Goal: Task Accomplishment & Management: Complete application form

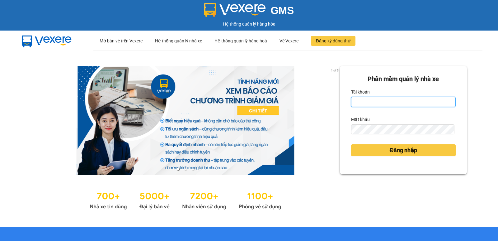
click at [366, 100] on input "Tài khoản" at bounding box center [403, 102] width 105 height 10
type input "diep.nhuquynh"
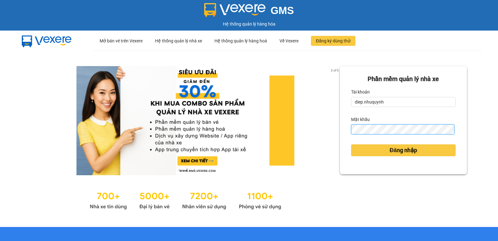
click at [351, 144] on button "Đăng nhập" at bounding box center [403, 150] width 105 height 12
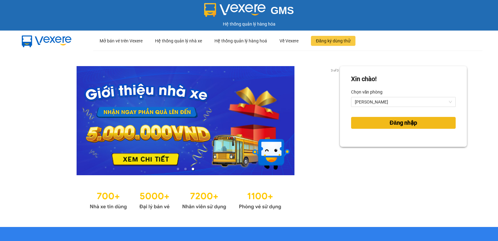
drag, startPoint x: 382, startPoint y: 124, endPoint x: 376, endPoint y: 125, distance: 5.7
click at [381, 124] on button "Đăng nhập" at bounding box center [403, 123] width 105 height 12
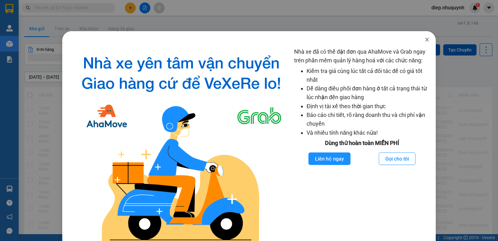
click at [424, 40] on icon "close" at bounding box center [426, 39] width 5 height 5
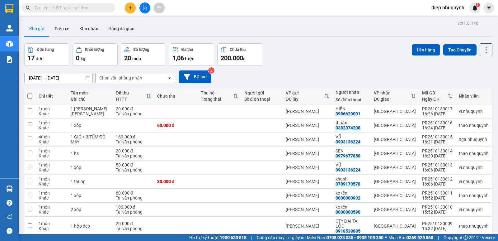
click at [68, 10] on input "text" at bounding box center [70, 7] width 73 height 7
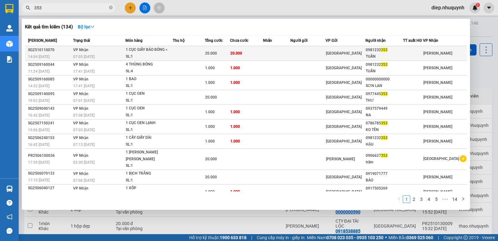
type input "353"
click at [151, 49] on div "1 CỤC GIẤY BÁO BÓNG <" at bounding box center [149, 49] width 47 height 7
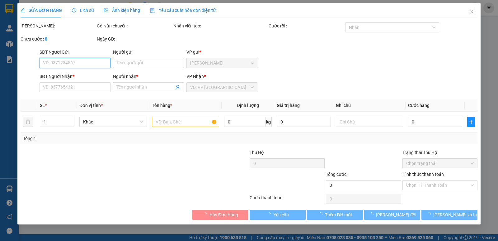
type input "0981232353"
type input "TUẤN"
type input "20.000"
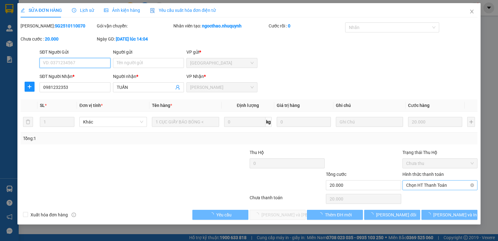
click at [434, 187] on span "Chọn HT Thanh Toán" at bounding box center [440, 184] width 68 height 9
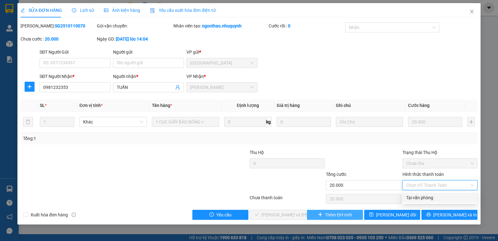
drag, startPoint x: 434, startPoint y: 197, endPoint x: 358, endPoint y: 212, distance: 78.0
click at [435, 197] on div "Tại văn phòng" at bounding box center [440, 197] width 68 height 7
type input "0"
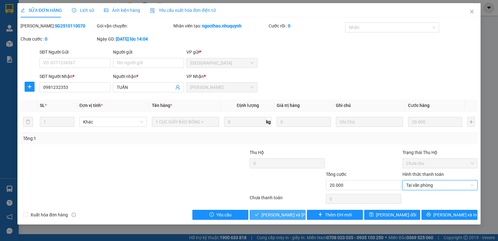
click at [282, 217] on span "Lưu và Giao hàng" at bounding box center [303, 214] width 84 height 7
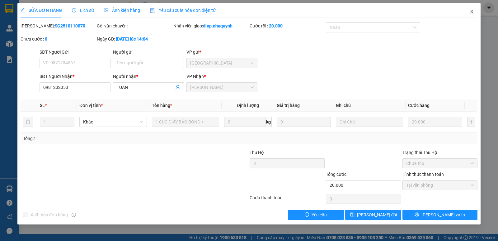
click at [474, 11] on icon "close" at bounding box center [471, 11] width 5 height 5
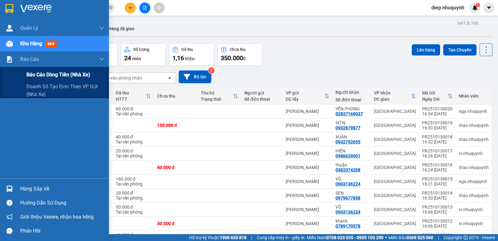
click at [65, 74] on span "Báo cáo dòng tiền (nhà xe)" at bounding box center [58, 75] width 64 height 8
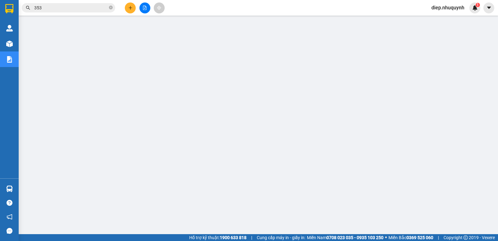
click at [49, 9] on input "353" at bounding box center [70, 7] width 73 height 7
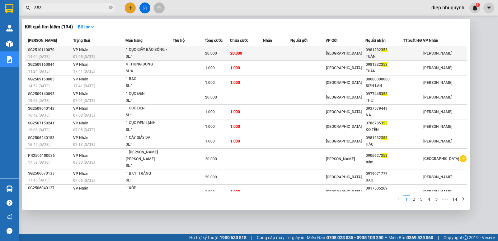
click at [205, 55] on td at bounding box center [189, 53] width 32 height 15
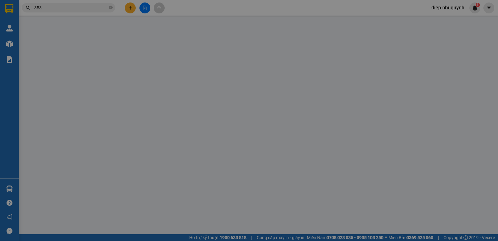
type input "0981232353"
type input "TUẤN"
type input "20.000"
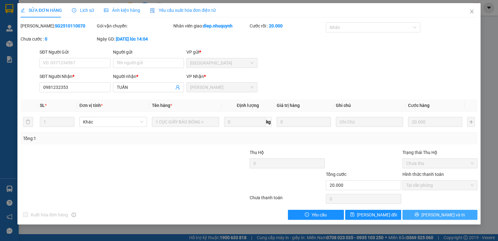
click at [436, 215] on span "Lưu và In" at bounding box center [443, 214] width 44 height 7
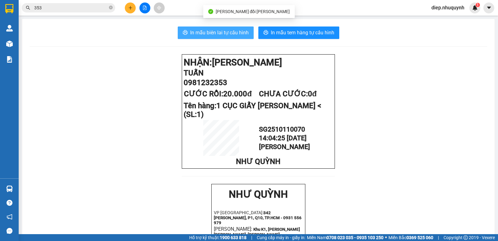
drag, startPoint x: 226, startPoint y: 34, endPoint x: 216, endPoint y: 43, distance: 12.8
click at [225, 34] on span "In mẫu biên lai tự cấu hình" at bounding box center [219, 33] width 58 height 8
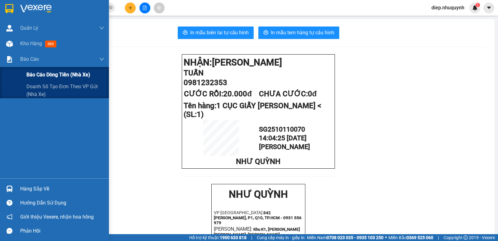
click at [49, 77] on span "Báo cáo dòng tiền (nhà xe)" at bounding box center [58, 75] width 64 height 8
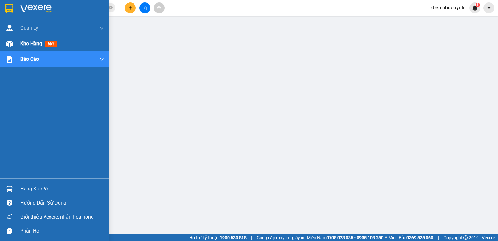
click at [25, 45] on span "Kho hàng" at bounding box center [31, 43] width 22 height 6
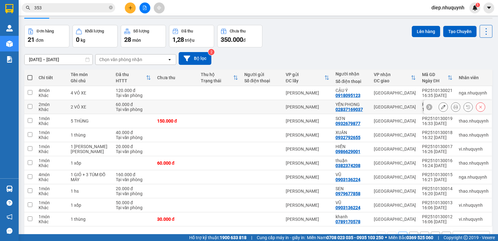
scroll to position [36, 0]
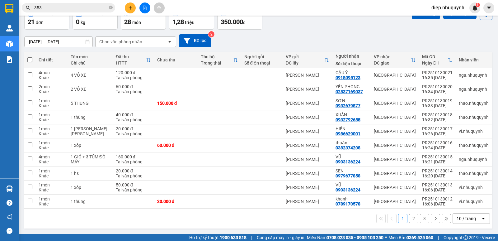
click at [410, 216] on button "2" at bounding box center [413, 217] width 9 height 9
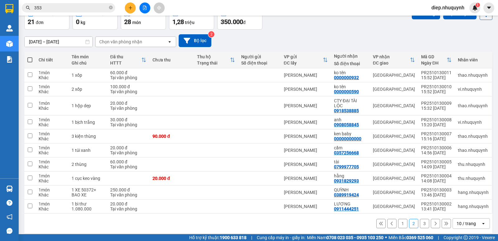
click at [420, 218] on button "3" at bounding box center [424, 222] width 9 height 9
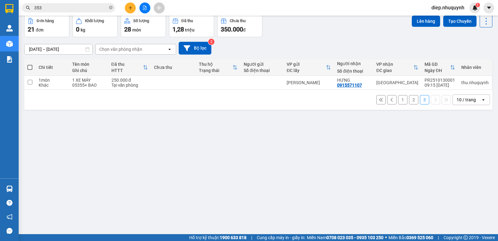
scroll to position [0, 0]
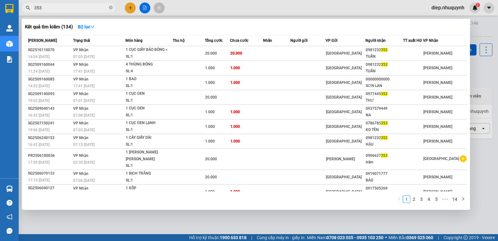
drag, startPoint x: 49, startPoint y: 7, endPoint x: 28, endPoint y: 7, distance: 20.9
click at [28, 7] on div "353" at bounding box center [60, 7] width 121 height 9
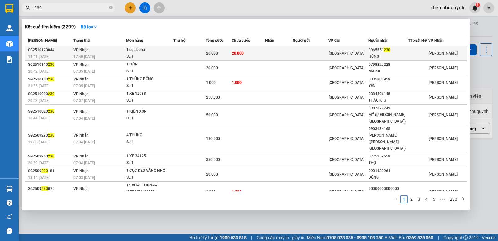
type input "230"
click at [164, 54] on div "SL: 1" at bounding box center [149, 56] width 47 height 7
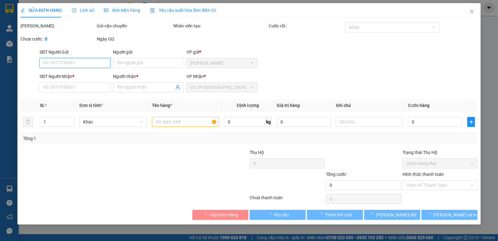
type input "0965651230"
type input "HÙNG"
type input "20.000"
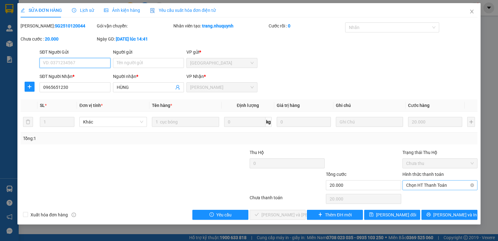
click at [436, 186] on span "Chọn HT Thanh Toán" at bounding box center [440, 184] width 68 height 9
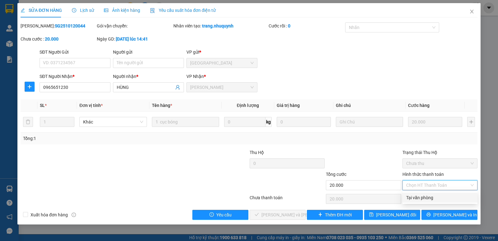
click at [432, 197] on div "Tại văn phòng" at bounding box center [440, 197] width 68 height 7
type input "0"
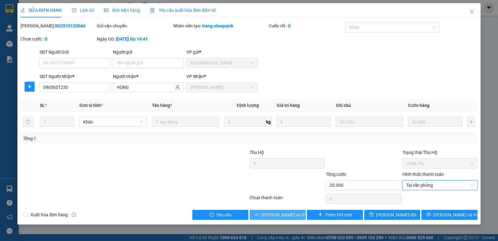
click at [288, 214] on span "Lưu và Giao hàng" at bounding box center [303, 214] width 84 height 7
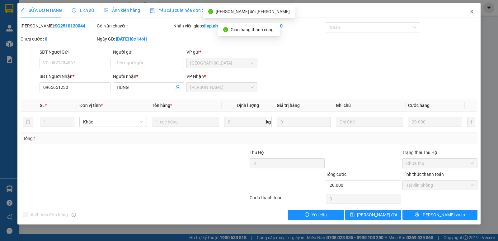
click at [473, 13] on icon "close" at bounding box center [471, 12] width 3 height 4
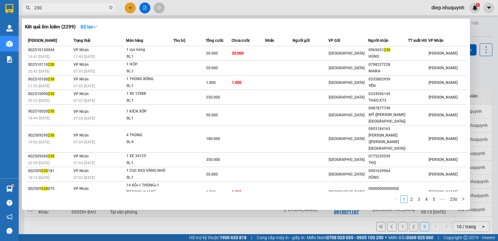
drag, startPoint x: 44, startPoint y: 7, endPoint x: 28, endPoint y: 5, distance: 15.3
click at [28, 5] on span "230" at bounding box center [68, 7] width 93 height 9
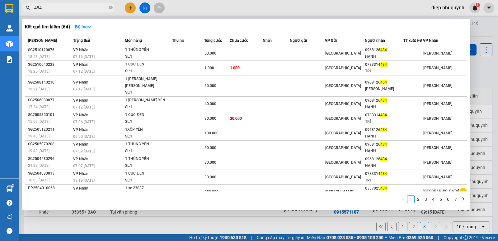
type input "484"
click at [131, 6] on div at bounding box center [249, 120] width 498 height 241
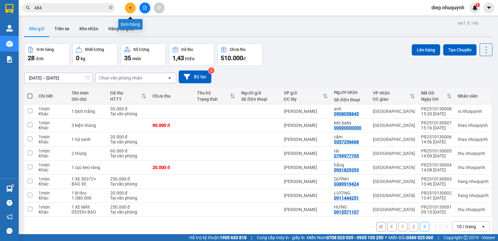
click at [129, 7] on icon "plus" at bounding box center [130, 8] width 4 height 4
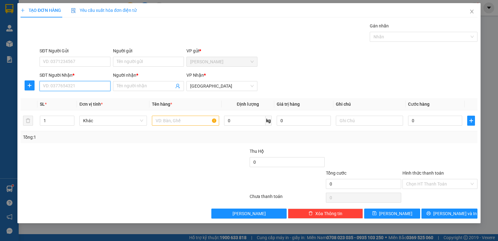
click at [70, 85] on input "SĐT Người Nhận *" at bounding box center [75, 86] width 71 height 10
click at [77, 87] on input "00000000398" at bounding box center [75, 86] width 71 height 10
click at [59, 88] on input "00000000398" at bounding box center [75, 86] width 71 height 10
type input "0000000398"
click at [71, 96] on div "0000000398 - lợi" at bounding box center [74, 98] width 63 height 7
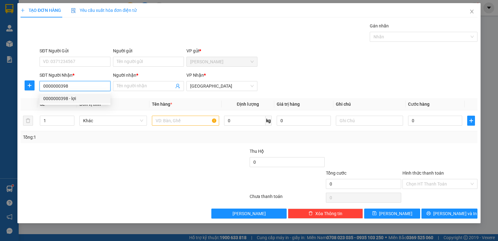
type input "lợi"
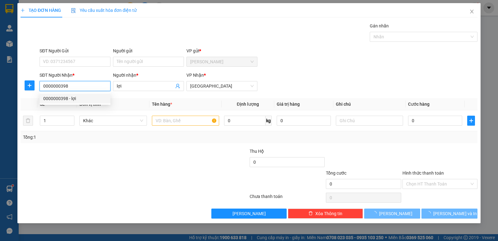
type input "40.000"
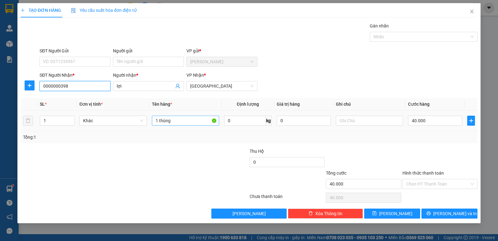
type input "0000000398"
drag, startPoint x: 178, startPoint y: 122, endPoint x: 149, endPoint y: 121, distance: 29.2
click at [149, 121] on tr "1 Khác 1 thùng 0 kg 0 40.000" at bounding box center [249, 120] width 457 height 21
type input "15 cây bao"
click at [426, 119] on input "40.000" at bounding box center [435, 120] width 54 height 10
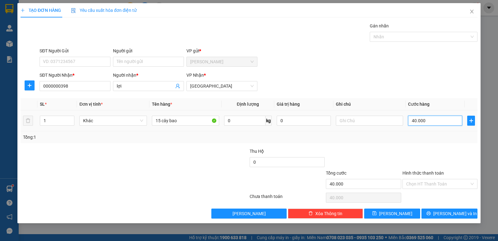
type input "6"
type input "60"
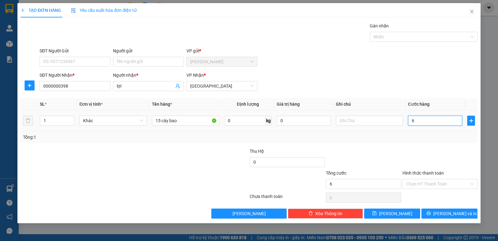
type input "60"
type input "600"
type input "600.000"
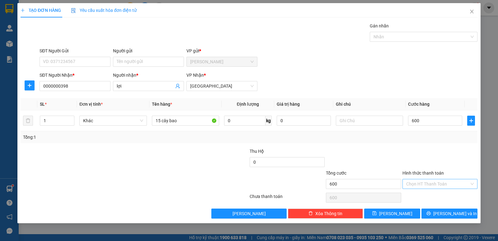
type input "600.000"
click at [435, 185] on input "Hình thức thanh toán" at bounding box center [437, 183] width 63 height 9
drag, startPoint x: 434, startPoint y: 194, endPoint x: 435, endPoint y: 198, distance: 3.5
click at [434, 194] on div "Tại văn phòng" at bounding box center [440, 196] width 68 height 7
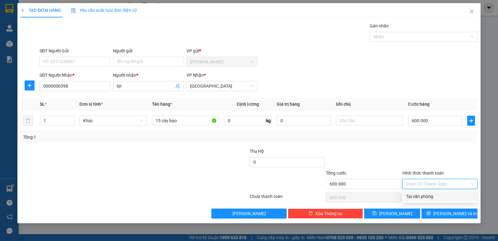
type input "0"
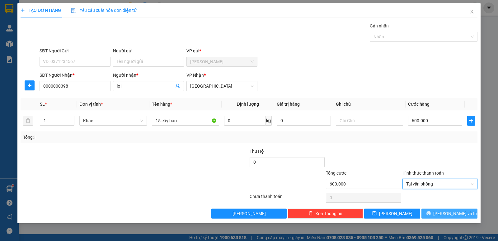
click at [448, 213] on span "Lưu và In" at bounding box center [455, 213] width 44 height 7
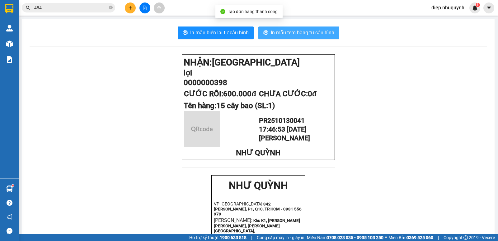
click at [299, 30] on span "In mẫu tem hàng tự cấu hình" at bounding box center [302, 33] width 63 height 8
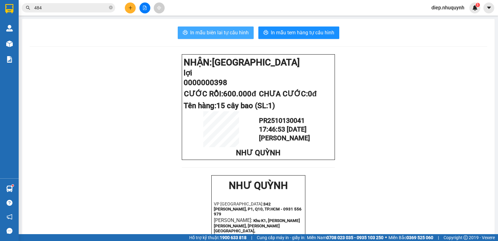
click at [216, 31] on span "In mẫu biên lai tự cấu hình" at bounding box center [219, 33] width 58 height 8
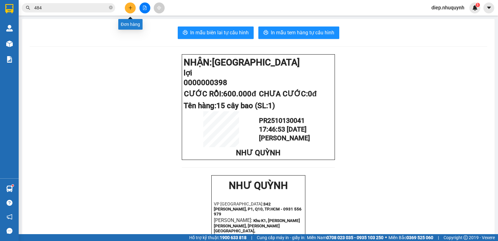
click at [128, 11] on button at bounding box center [130, 7] width 11 height 11
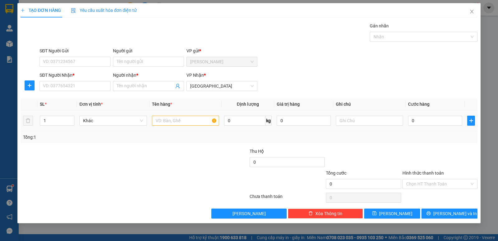
click at [168, 115] on div at bounding box center [185, 120] width 67 height 12
click at [171, 121] on input "text" at bounding box center [185, 120] width 67 height 10
type input "1 xốp+1 thùng"
type input "7"
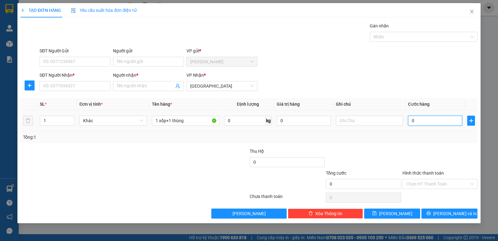
type input "7"
type input "70"
type input "70.000"
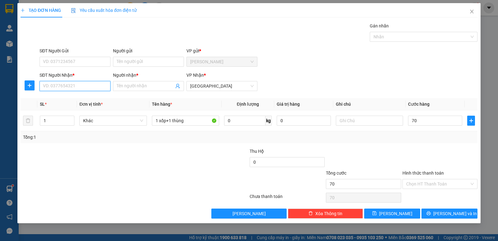
type input "70.000"
click at [54, 87] on input "SĐT Người Nhận *" at bounding box center [75, 86] width 71 height 10
type input "0985555420"
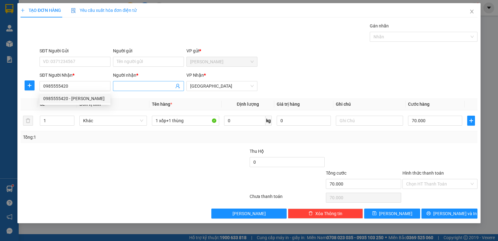
click at [138, 86] on input "Người nhận *" at bounding box center [145, 85] width 57 height 7
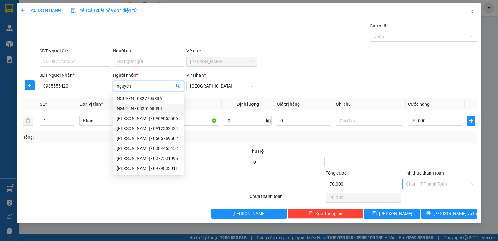
type input "nguyên"
click at [436, 185] on input "Hình thức thanh toán" at bounding box center [437, 183] width 63 height 9
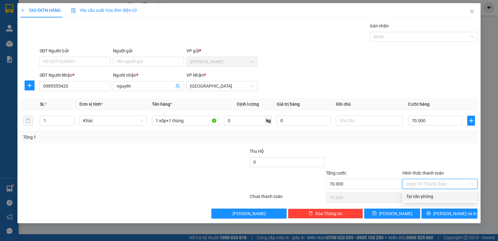
click at [428, 197] on div "Tại văn phòng" at bounding box center [440, 196] width 68 height 7
type input "0"
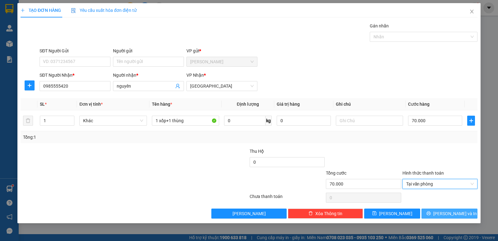
click at [446, 213] on span "Lưu và In" at bounding box center [455, 213] width 44 height 7
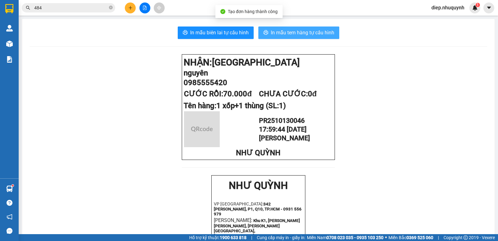
click at [287, 35] on span "In mẫu tem hàng tự cấu hình" at bounding box center [302, 33] width 63 height 8
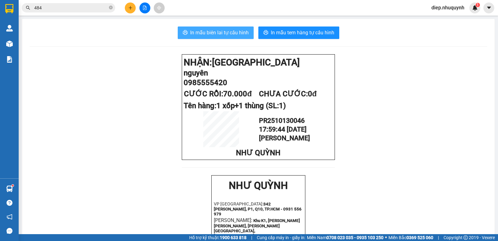
click at [216, 37] on button "In mẫu biên lai tự cấu hình" at bounding box center [216, 32] width 76 height 12
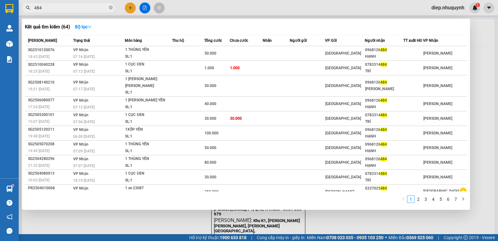
drag, startPoint x: 48, startPoint y: 9, endPoint x: 33, endPoint y: 6, distance: 14.6
click at [33, 6] on span "484" at bounding box center [68, 7] width 93 height 9
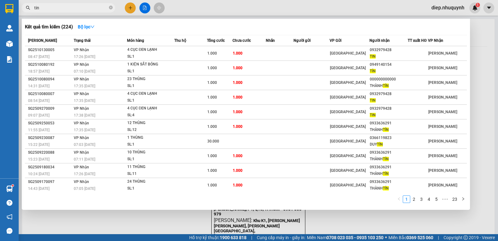
type input "tin"
